Goal: Communication & Community: Answer question/provide support

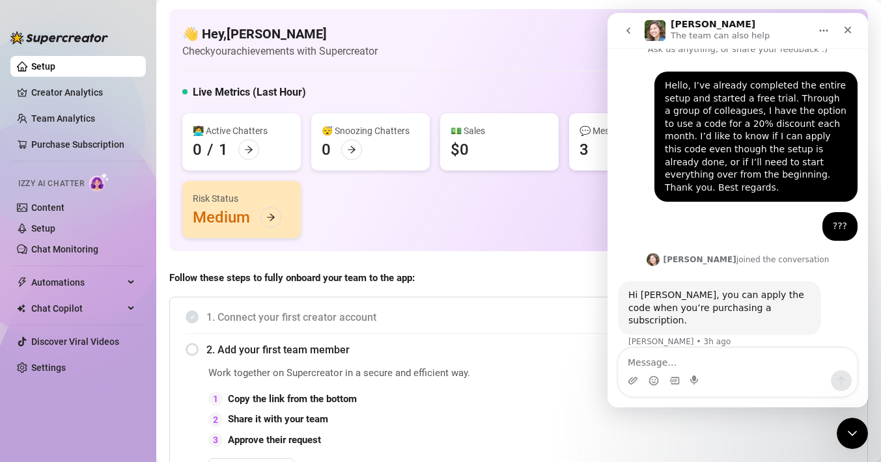
scroll to position [18, 0]
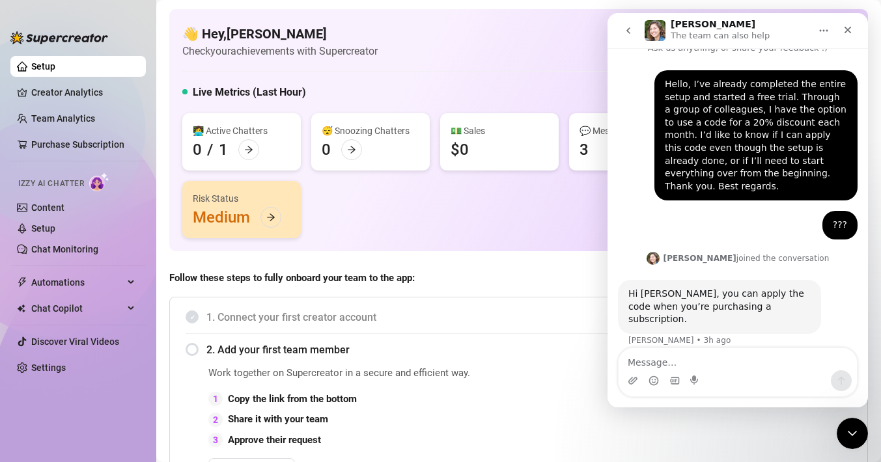
click at [719, 360] on textarea "Message…" at bounding box center [737, 359] width 238 height 22
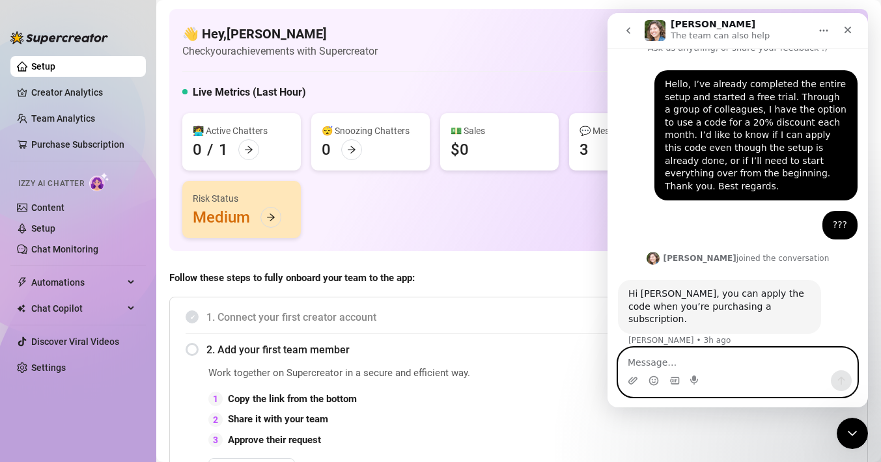
click at [653, 357] on textarea "Message…" at bounding box center [737, 359] width 238 height 22
paste textarea "Thanks, but the person says I’ll have to go through their referral link once th…"
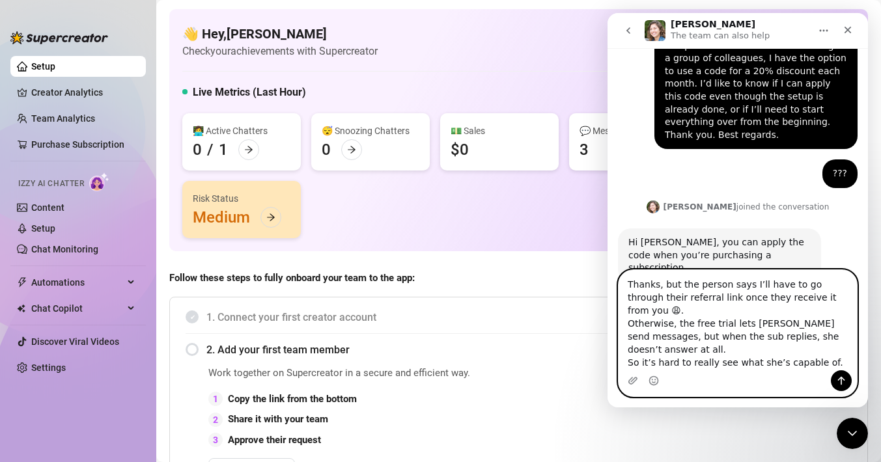
scroll to position [70, 0]
drag, startPoint x: 626, startPoint y: 336, endPoint x: 843, endPoint y: 364, distance: 219.2
click at [843, 364] on textarea "Thanks, but the person says I’ll have to go through their referral link once th…" at bounding box center [737, 320] width 238 height 100
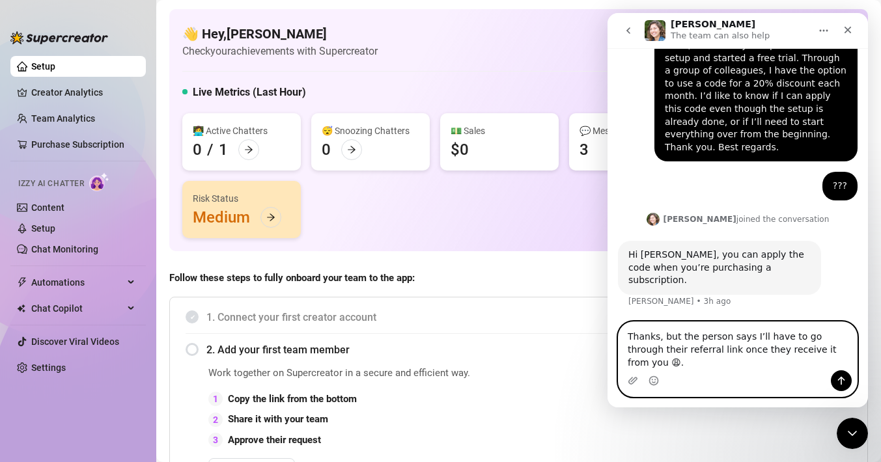
scroll to position [44, 0]
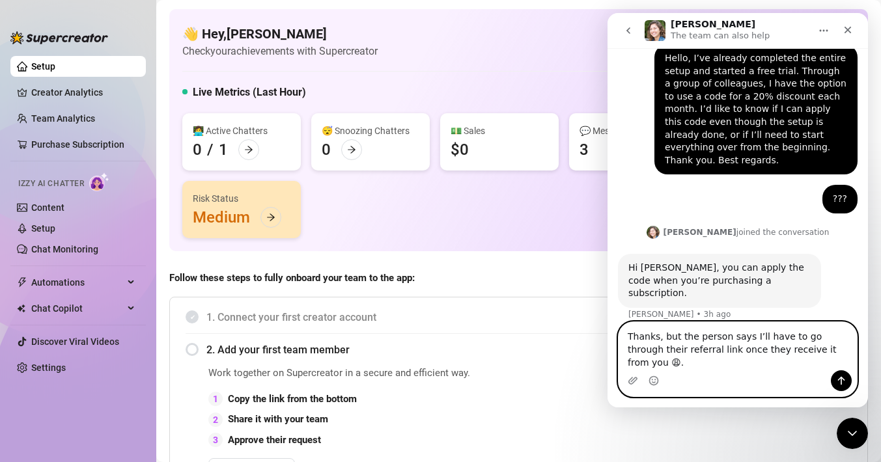
type textarea "Thanks, but the person says I’ll have to go through their referral link once th…"
click at [839, 382] on icon "Send a message…" at bounding box center [841, 381] width 10 height 10
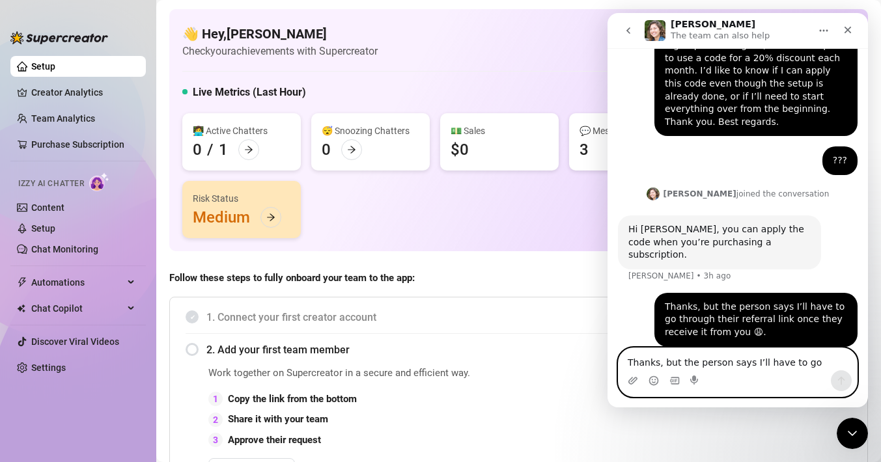
scroll to position [94, 0]
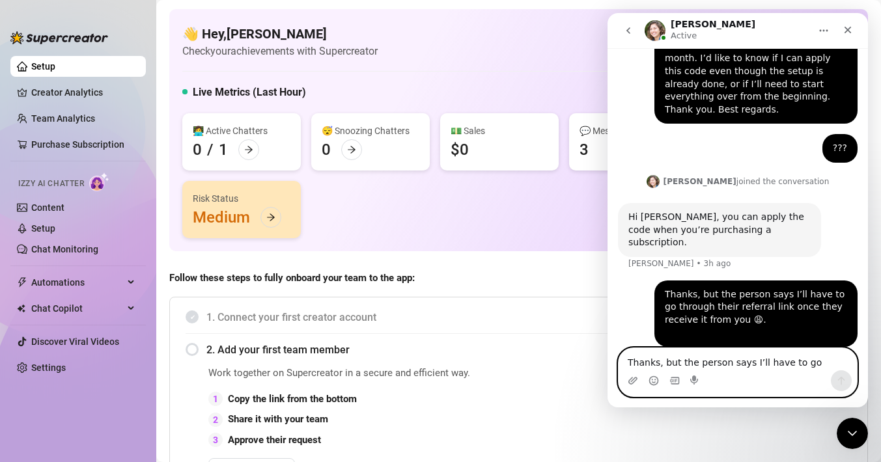
click at [670, 362] on textarea "Thanks, but the person says I’ll have to go through their referral link once th…" at bounding box center [737, 359] width 238 height 22
paste textarea "That’s why I’d be a bit annoyed to have to start everything over after spending…"
type textarea "That’s why I’d be a bit annoyed to have to start everything over after spending…"
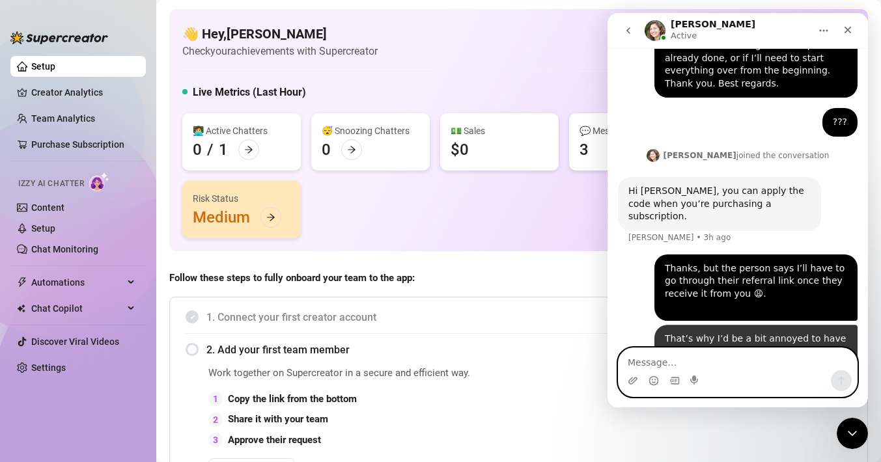
scroll to position [150, 0]
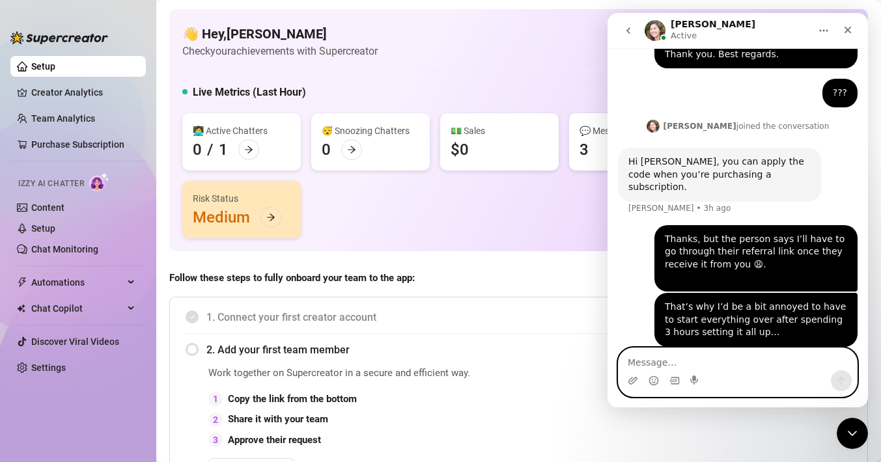
click at [682, 358] on textarea "Message…" at bounding box center [737, 359] width 238 height 22
paste textarea "Oh, and I also wanted to mention that the free trial lets [PERSON_NAME] send me…"
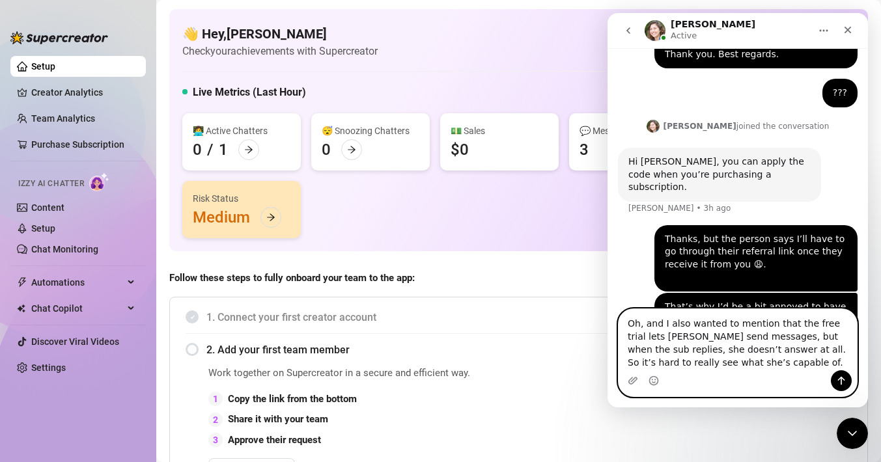
scroll to position [189, 0]
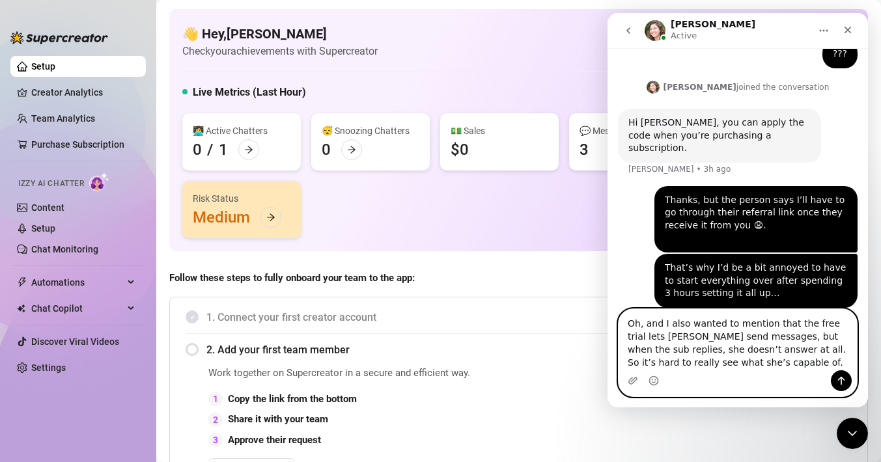
type textarea "Oh, and I also wanted to mention that the free trial lets [PERSON_NAME] send me…"
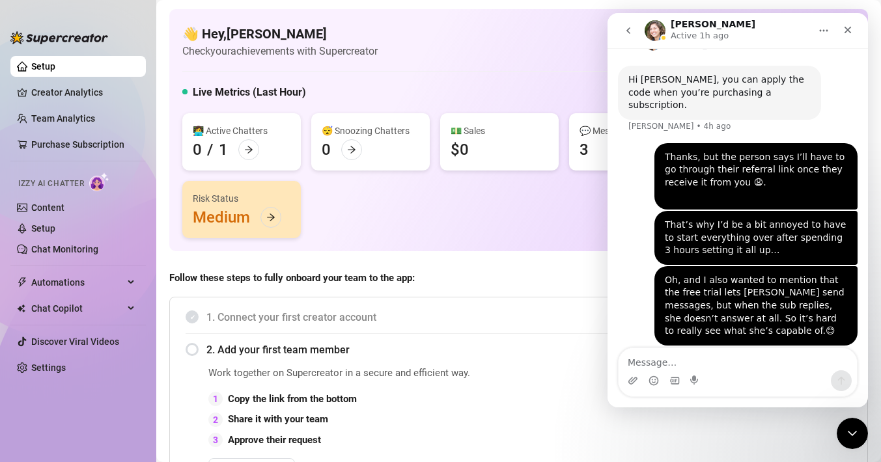
scroll to position [230, 0]
